Goal: Download file/media

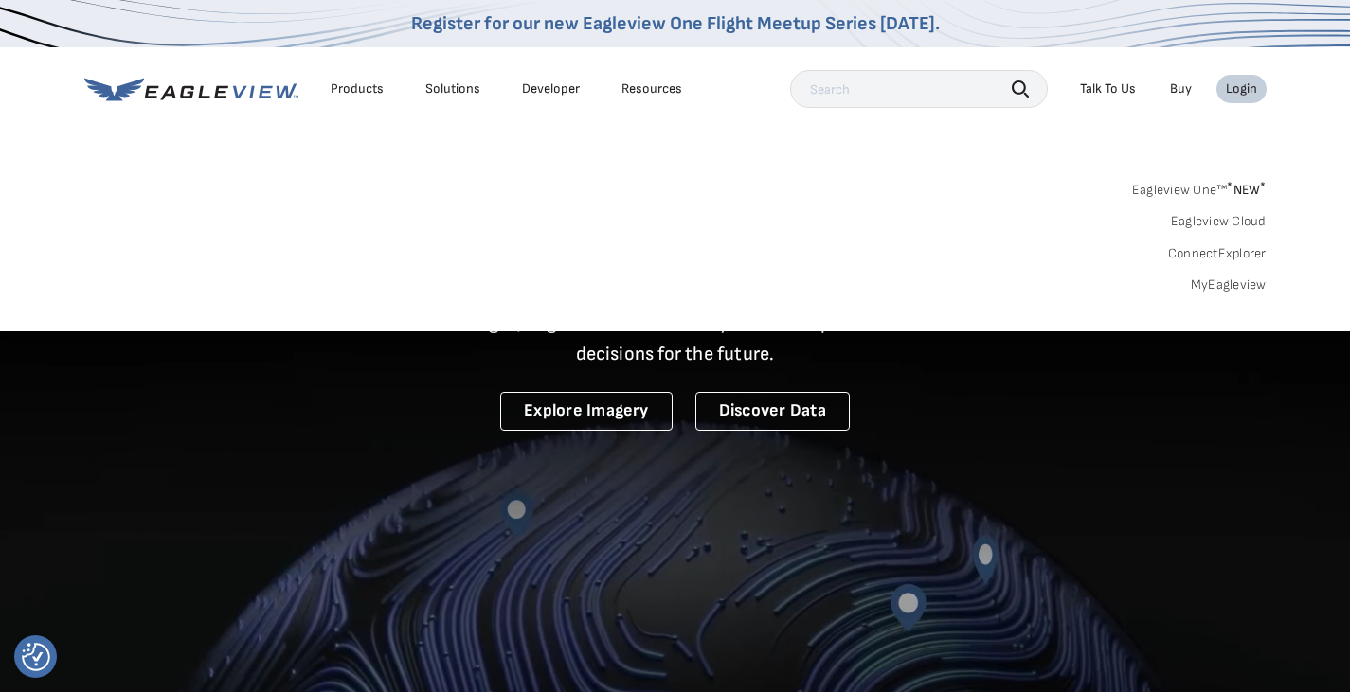
click at [1198, 283] on link "MyEagleview" at bounding box center [1229, 285] width 76 height 17
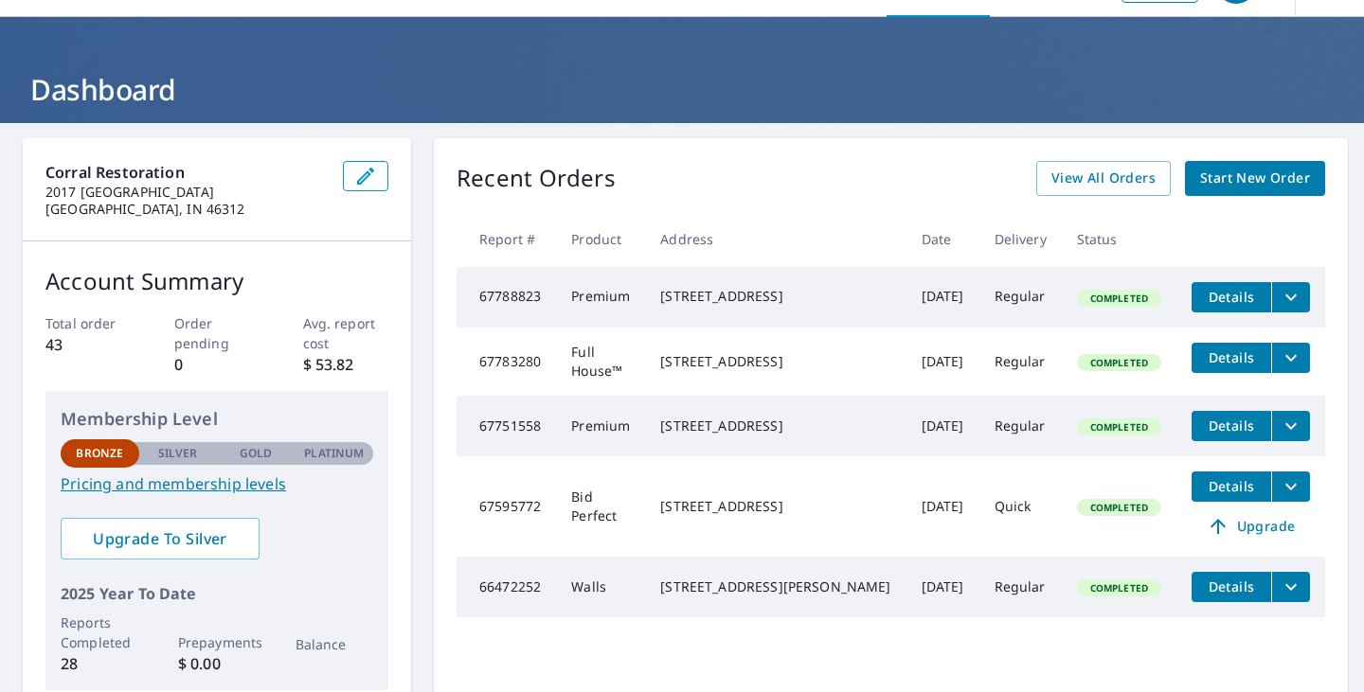
scroll to position [95, 0]
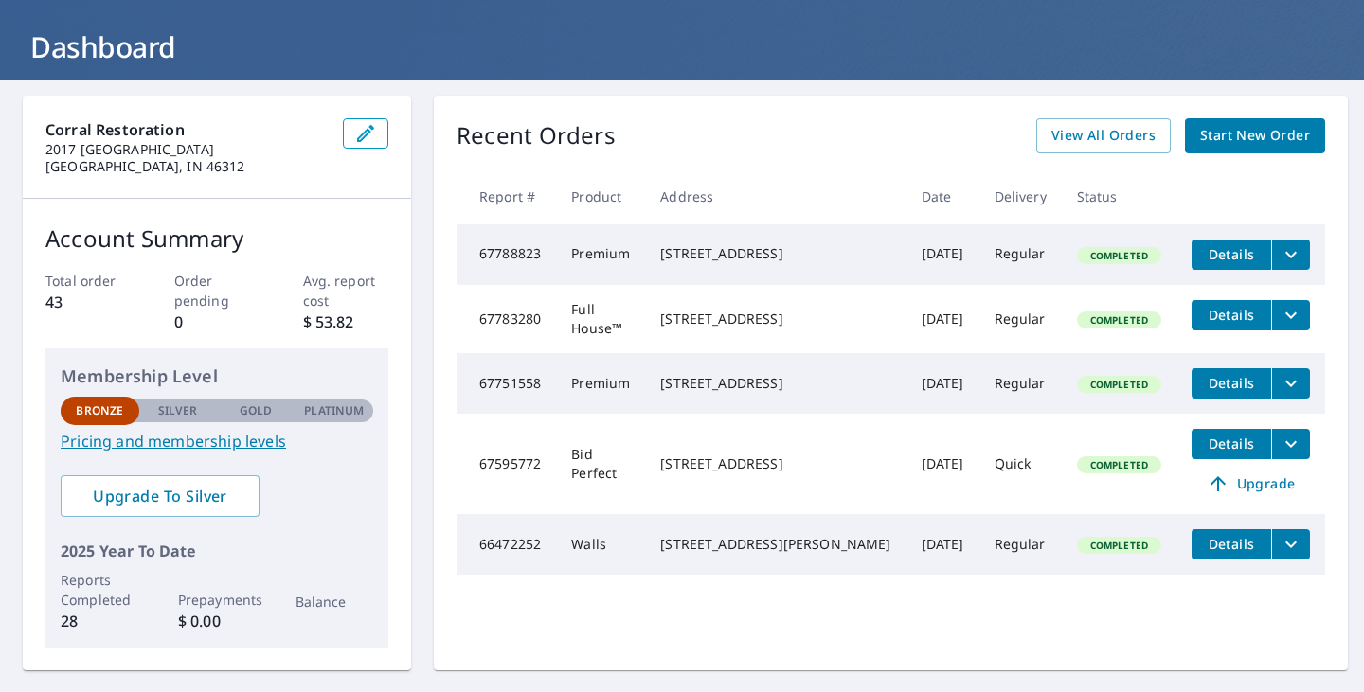
click at [1280, 251] on icon "filesDropdownBtn-67788823" at bounding box center [1291, 254] width 23 height 23
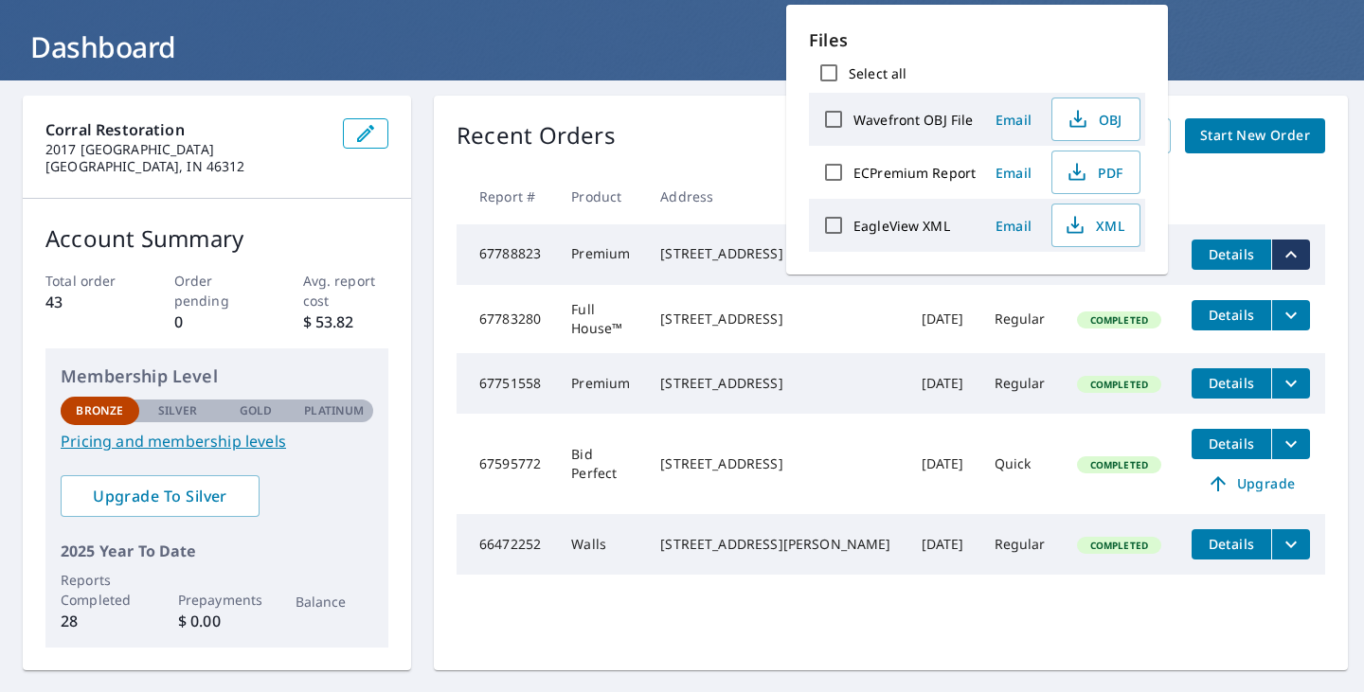
click at [833, 76] on input "Select all" at bounding box center [829, 73] width 40 height 40
checkbox input "true"
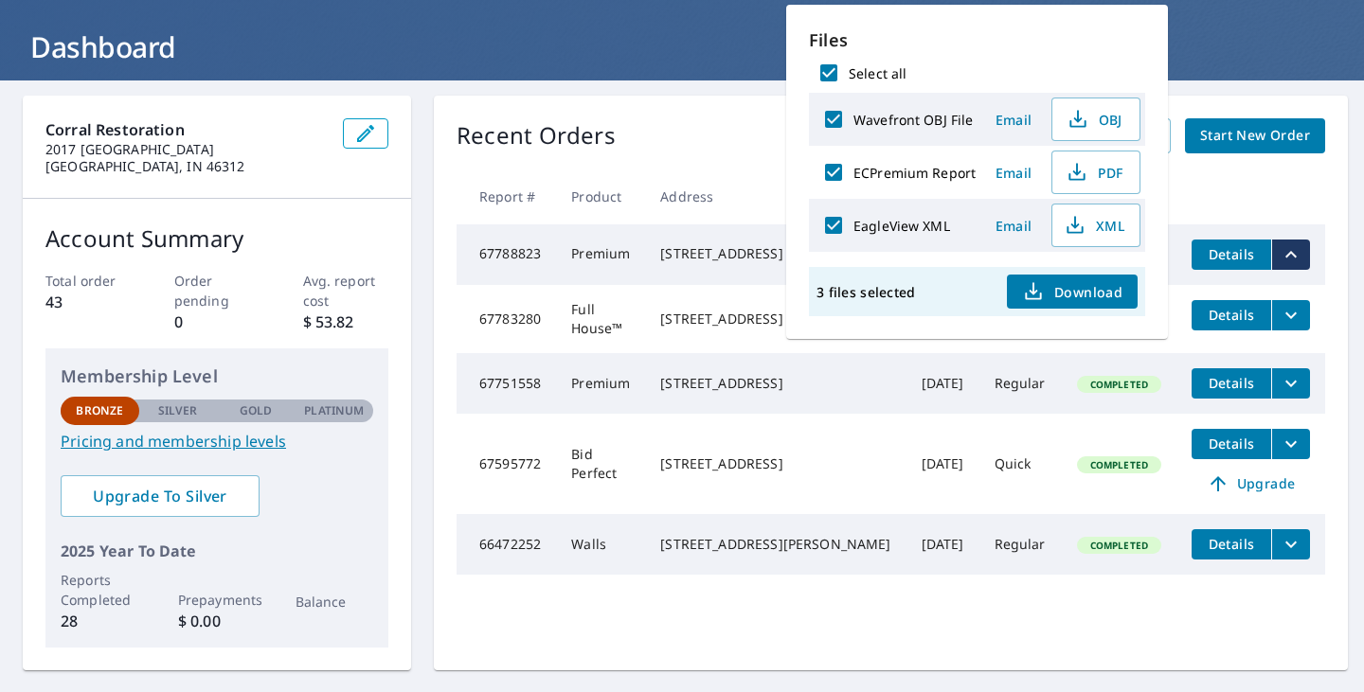
click at [833, 76] on input "Select all" at bounding box center [829, 73] width 40 height 40
checkbox input "false"
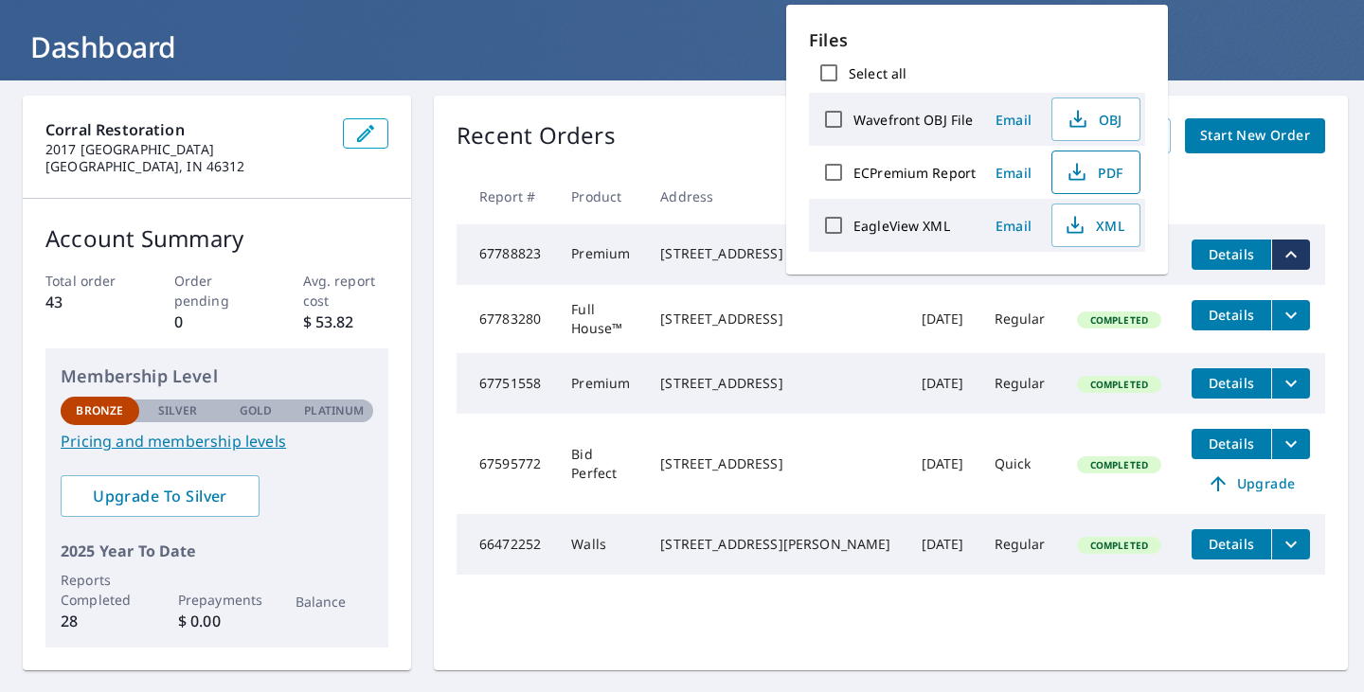
click at [1117, 171] on span "PDF" at bounding box center [1094, 172] width 61 height 23
